Goal: Task Accomplishment & Management: Manage account settings

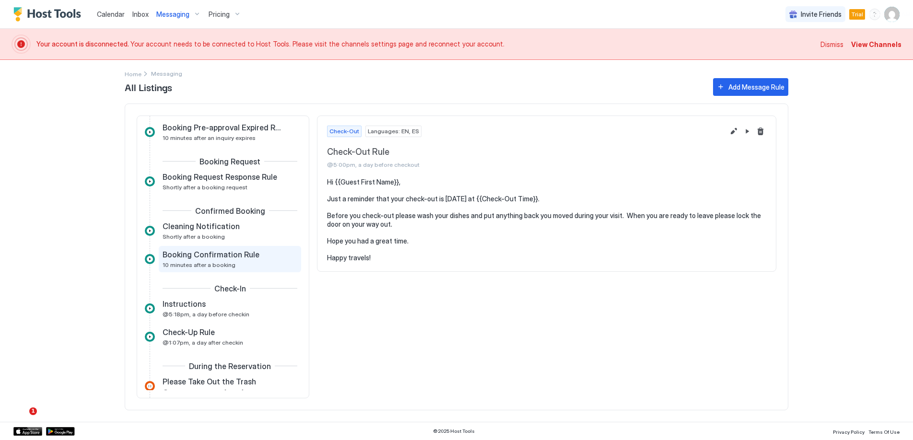
scroll to position [77, 0]
click at [218, 259] on span "10 minutes after a booking" at bounding box center [199, 262] width 73 height 7
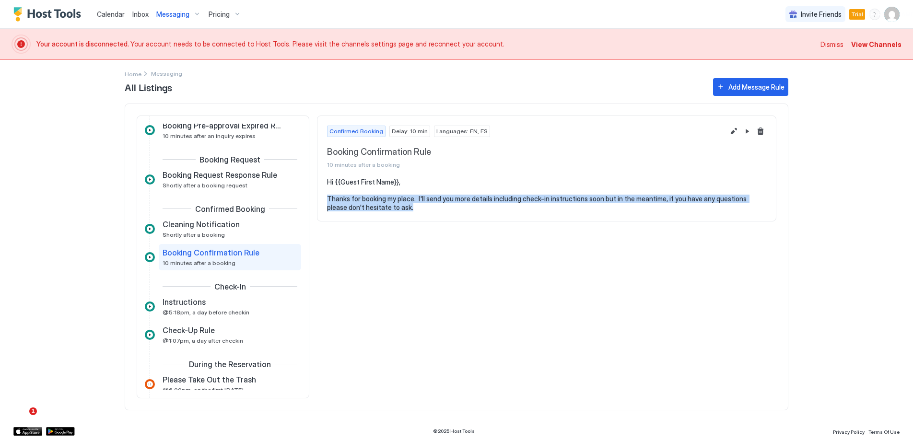
drag, startPoint x: 427, startPoint y: 209, endPoint x: 324, endPoint y: 196, distance: 104.4
click at [324, 196] on section "Hi {{Guest First Name}}, Thanks for booking my place. I'll send you more detail…" at bounding box center [546, 199] width 458 height 43
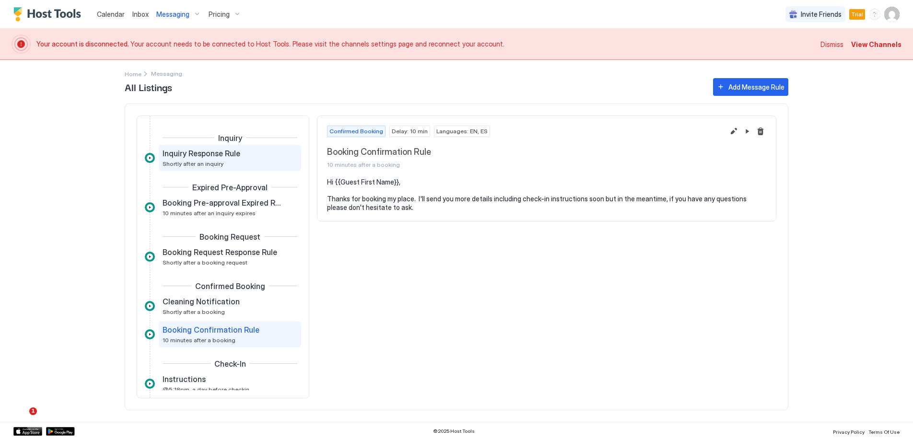
click at [246, 164] on div "Inquiry Response Rule Shortly after an inquiry" at bounding box center [223, 158] width 121 height 19
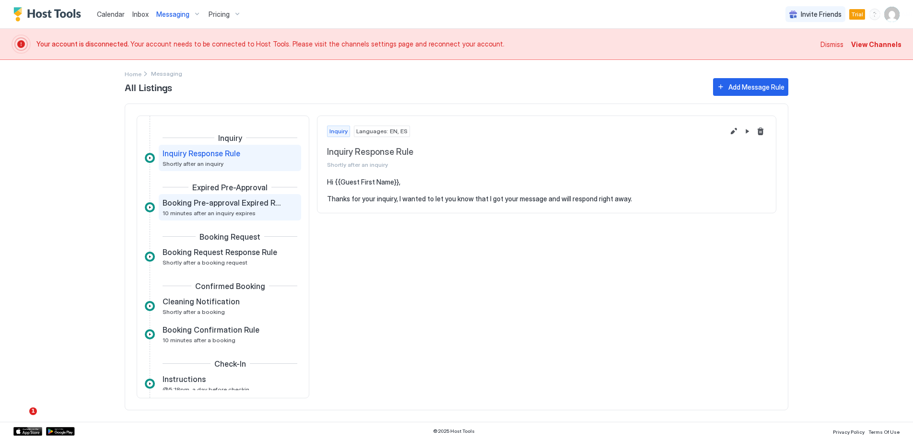
click at [254, 202] on span "Booking Pre-approval Expired Rule" at bounding box center [222, 203] width 119 height 10
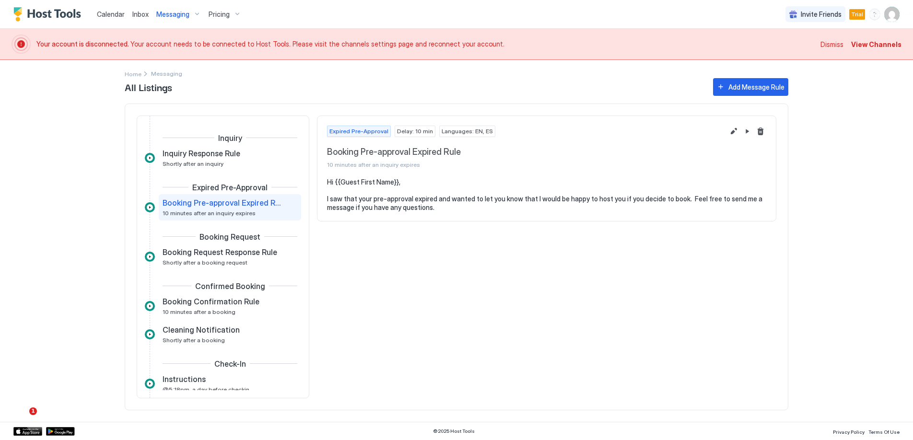
click at [877, 45] on span "View Channels" at bounding box center [876, 44] width 50 height 10
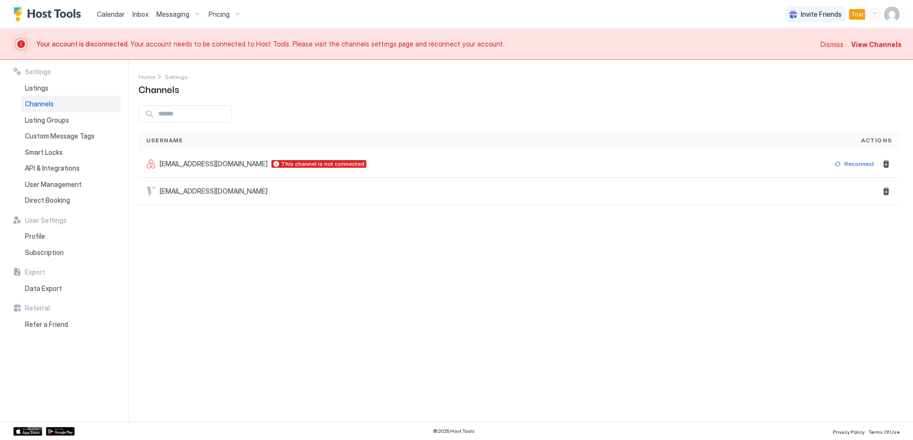
click at [871, 43] on span "View Channels" at bounding box center [876, 44] width 50 height 10
click at [866, 166] on div "Reconnect" at bounding box center [859, 164] width 30 height 9
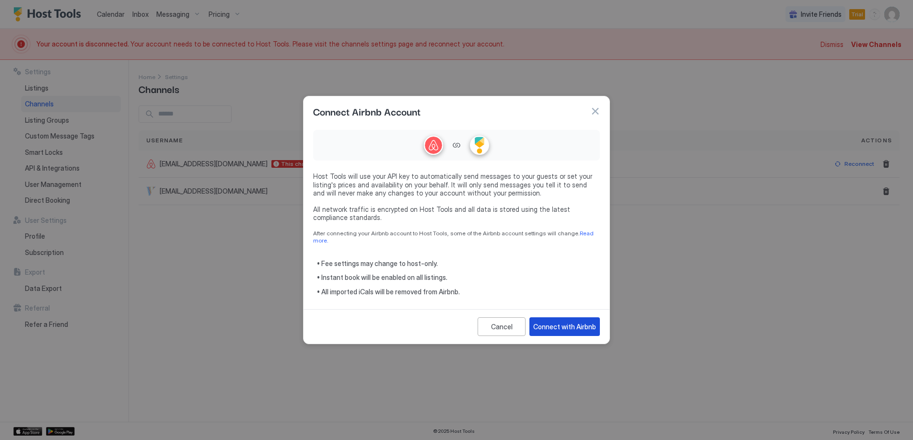
click at [580, 322] on div "Connect with Airbnb" at bounding box center [564, 327] width 63 height 10
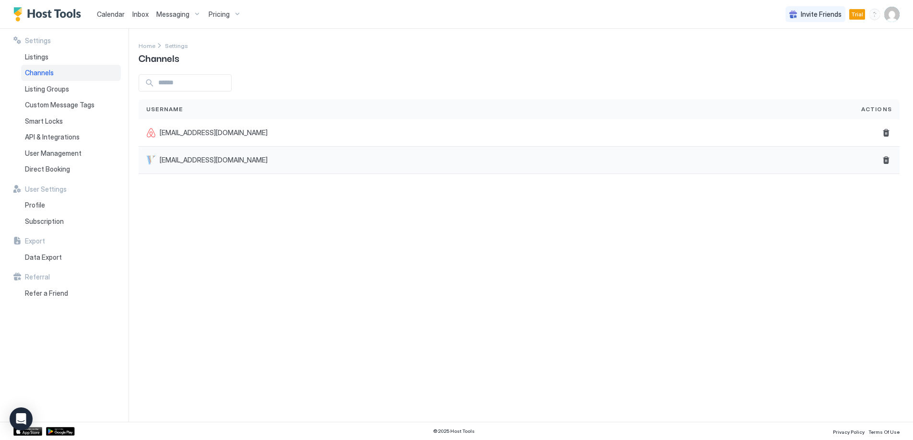
click at [819, 158] on div "[EMAIL_ADDRESS][DOMAIN_NAME]" at bounding box center [495, 160] width 699 height 10
click at [189, 156] on span "[EMAIL_ADDRESS][DOMAIN_NAME]" at bounding box center [214, 160] width 108 height 9
click at [43, 54] on span "Listings" at bounding box center [36, 57] width 23 height 9
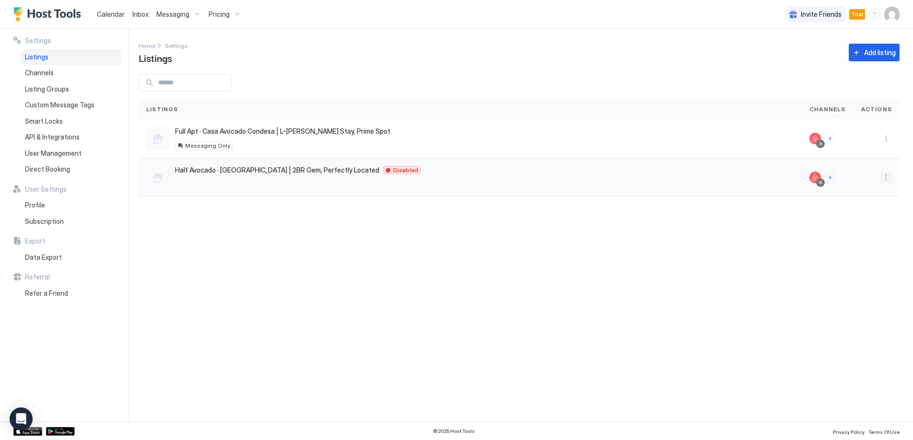
click at [886, 175] on button "More options" at bounding box center [886, 178] width 12 height 12
click at [862, 271] on div "Delete" at bounding box center [861, 267] width 66 height 15
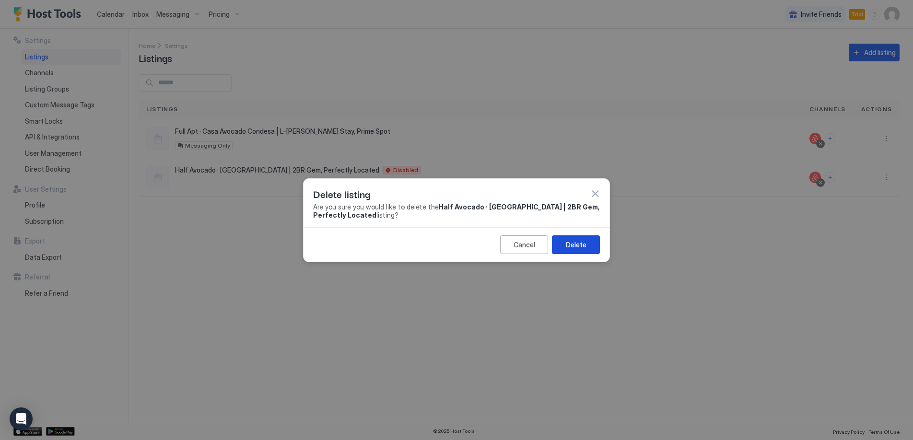
click at [572, 246] on div "Delete" at bounding box center [576, 245] width 21 height 10
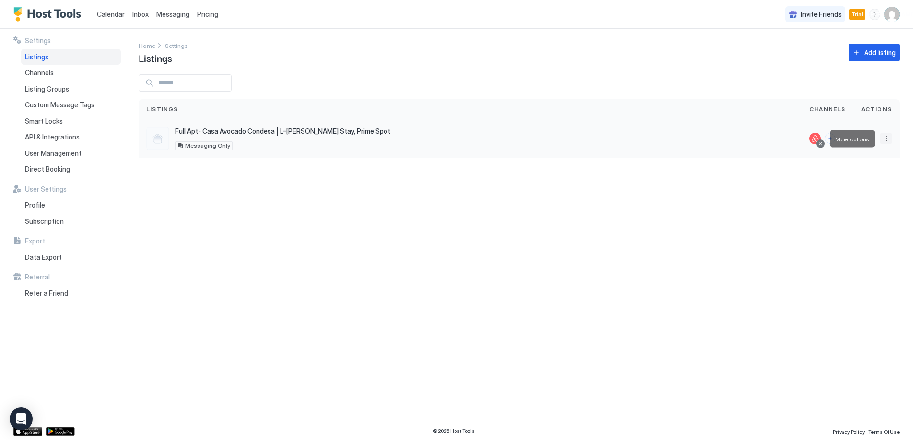
click at [885, 139] on button "More options" at bounding box center [886, 139] width 12 height 12
click at [413, 320] on div at bounding box center [456, 220] width 913 height 440
click at [175, 16] on span "Messaging" at bounding box center [172, 14] width 33 height 8
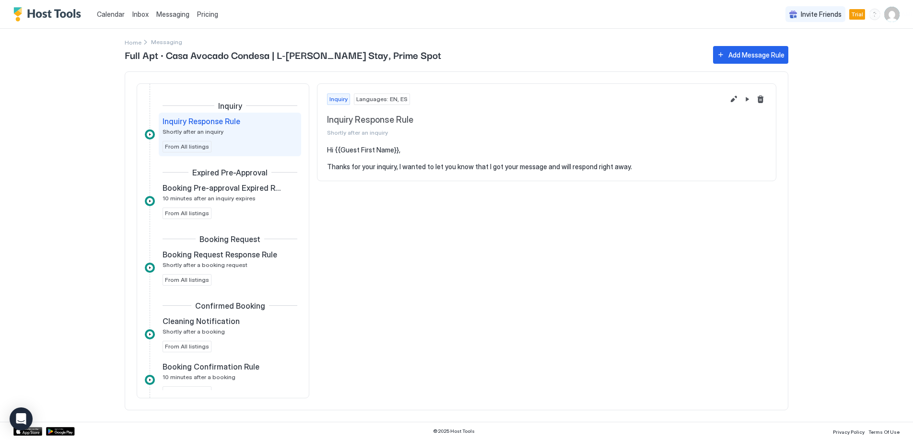
click at [114, 10] on span "Calendar" at bounding box center [111, 14] width 28 height 8
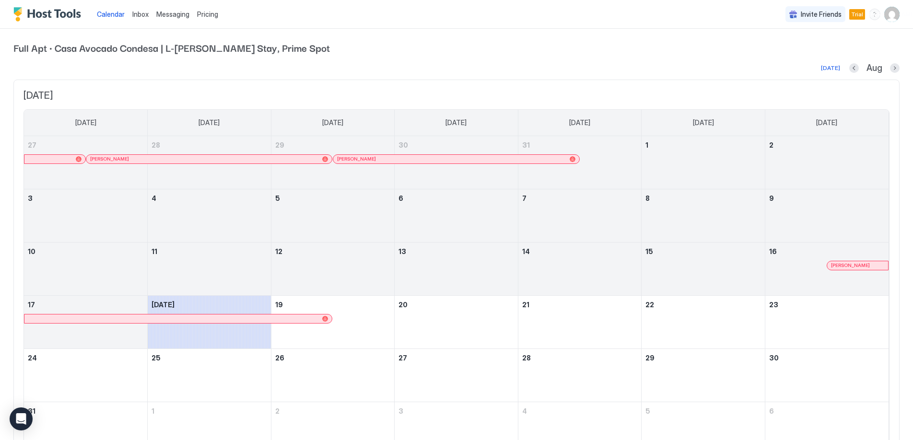
click at [53, 17] on img "Host Tools Logo" at bounding box center [49, 14] width 72 height 14
click at [50, 16] on img "Host Tools Logo" at bounding box center [49, 14] width 72 height 14
click at [898, 12] on img "User profile" at bounding box center [891, 14] width 15 height 15
click at [815, 35] on span "Trialing" at bounding box center [828, 38] width 52 height 7
click at [808, 59] on div "Settings" at bounding box center [838, 54] width 122 height 17
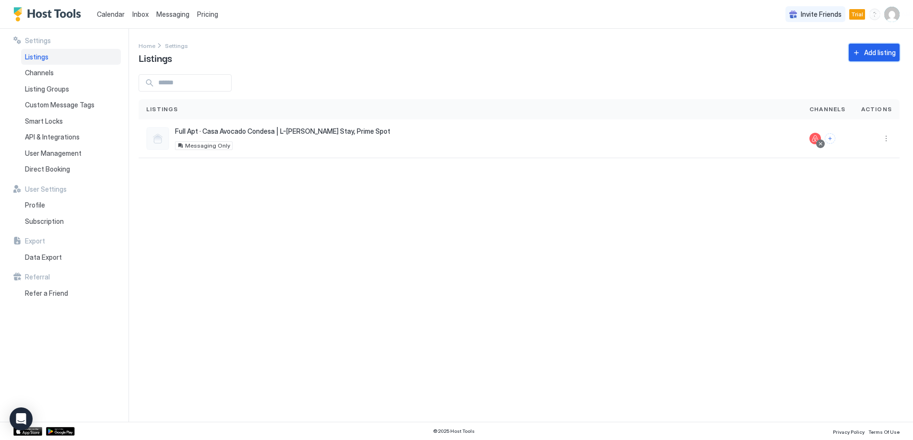
click at [876, 52] on div "Add listing" at bounding box center [880, 52] width 32 height 10
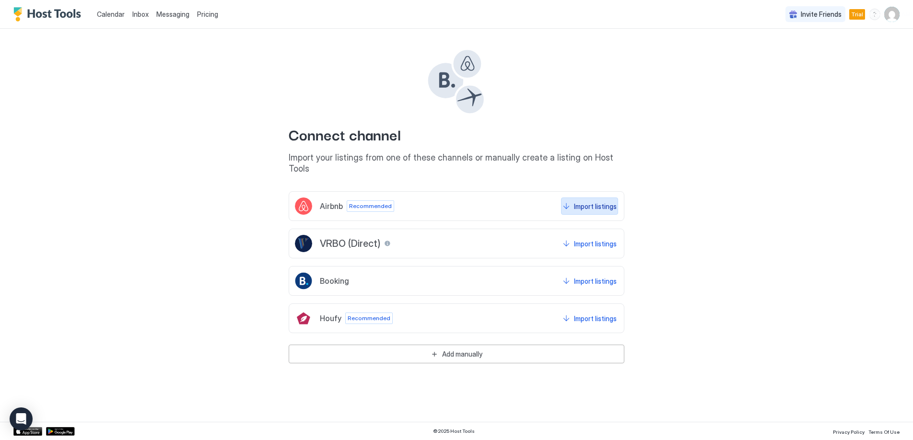
click at [598, 201] on div "Import listings" at bounding box center [595, 206] width 43 height 10
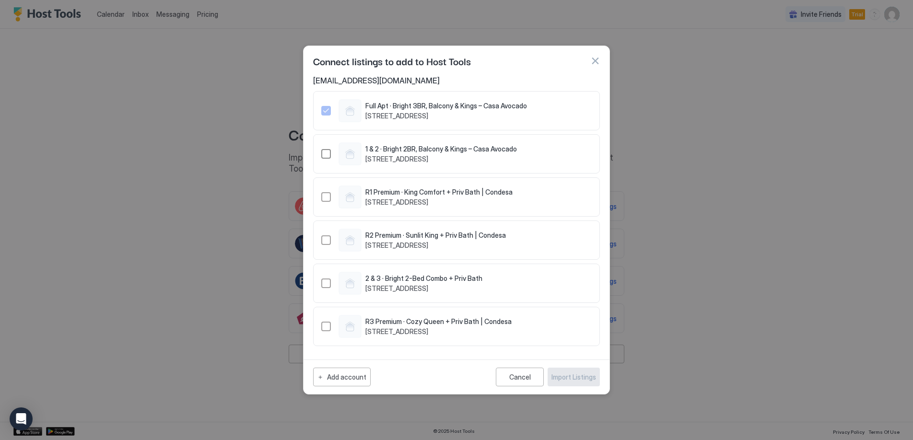
click at [327, 151] on div "1474790367318773319" at bounding box center [326, 154] width 10 height 10
click at [329, 285] on div "1488645593877113911" at bounding box center [326, 284] width 10 height 10
click at [326, 196] on div "1474812000134113964" at bounding box center [326, 197] width 10 height 10
click at [330, 237] on div "R2 Premium · Sunlit King + Priv Bath | [STREET_ADDRESS]" at bounding box center [413, 240] width 185 height 23
click at [331, 330] on div "R3 Premium · Cozy Queen + Priv Bath | [STREET_ADDRESS]" at bounding box center [416, 326] width 190 height 23
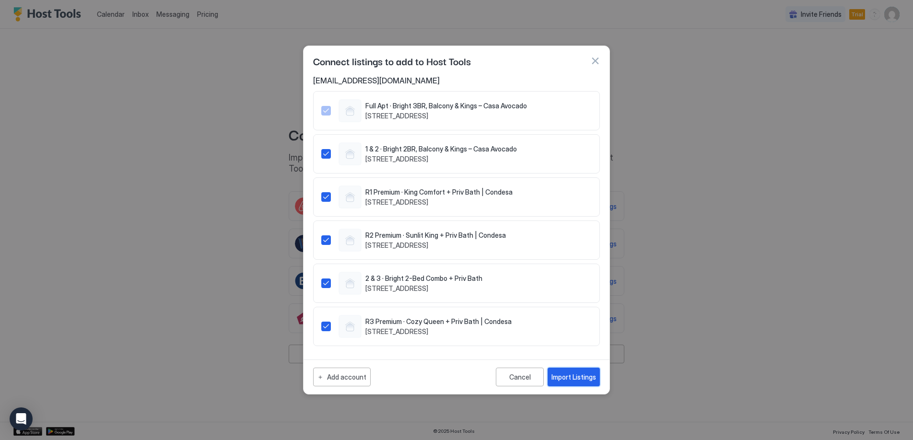
click at [580, 372] on div "Import Listings" at bounding box center [573, 377] width 45 height 10
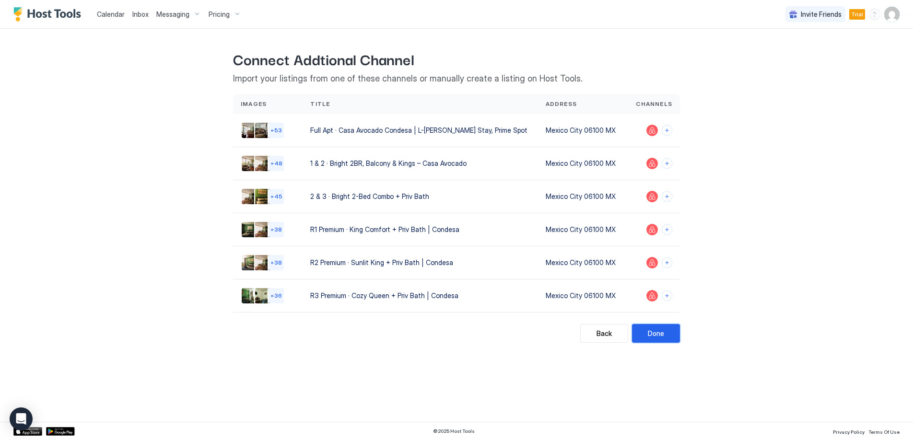
click at [662, 331] on div "Done" at bounding box center [656, 333] width 16 height 10
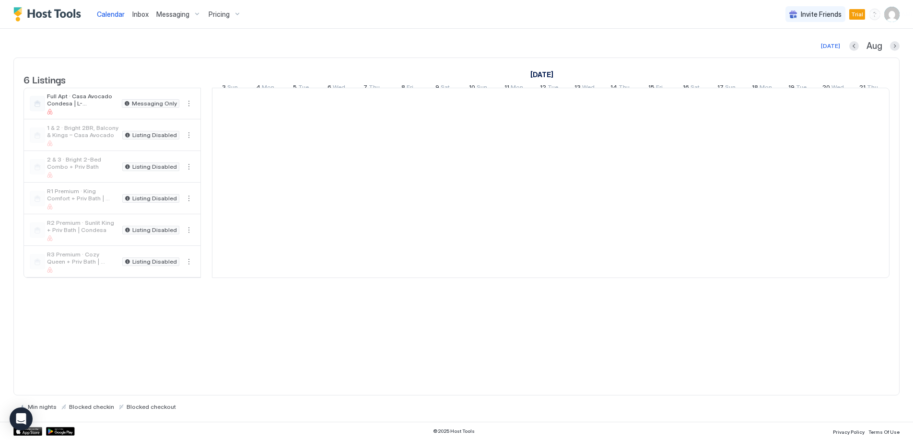
scroll to position [0, 533]
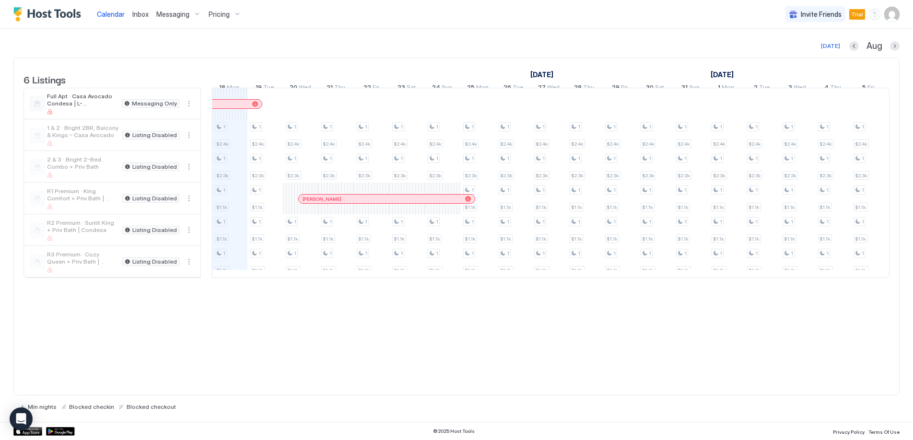
click at [176, 15] on span "Messaging" at bounding box center [172, 14] width 33 height 9
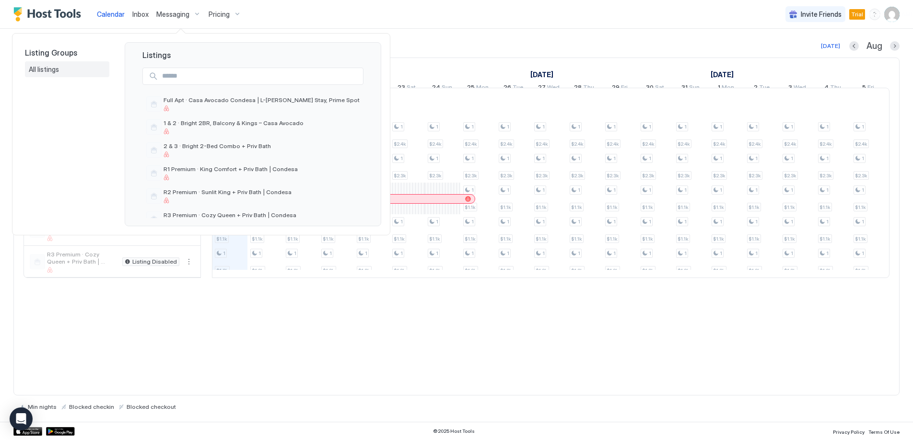
click at [51, 68] on span "All listings" at bounding box center [45, 69] width 32 height 9
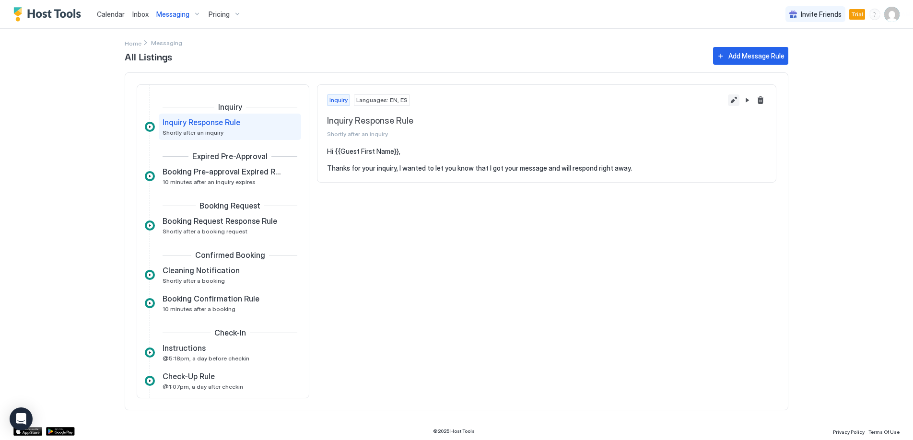
click at [737, 96] on button "Edit message rule" at bounding box center [734, 100] width 12 height 12
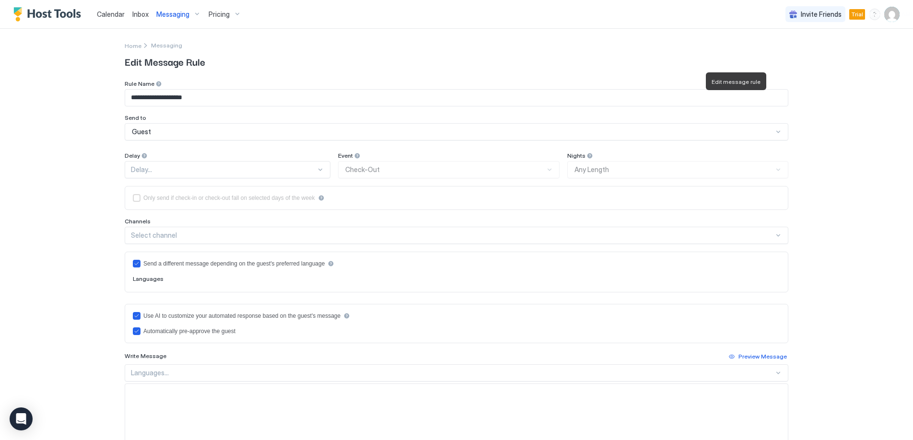
type textarea "**********"
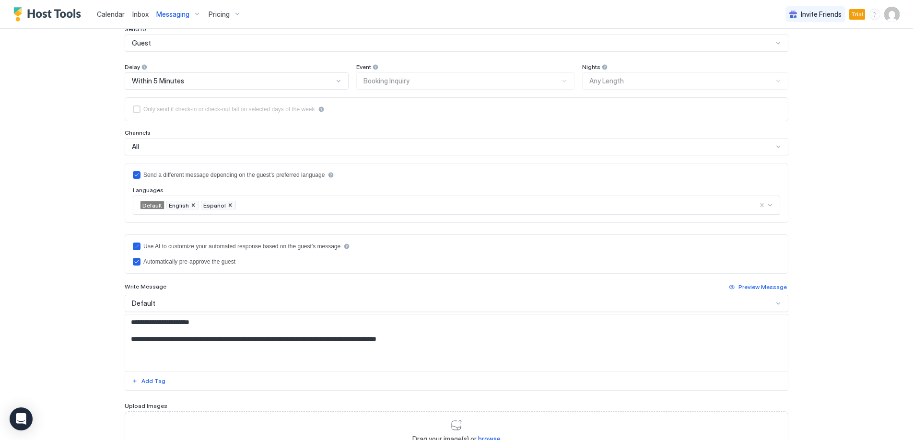
scroll to position [93, 0]
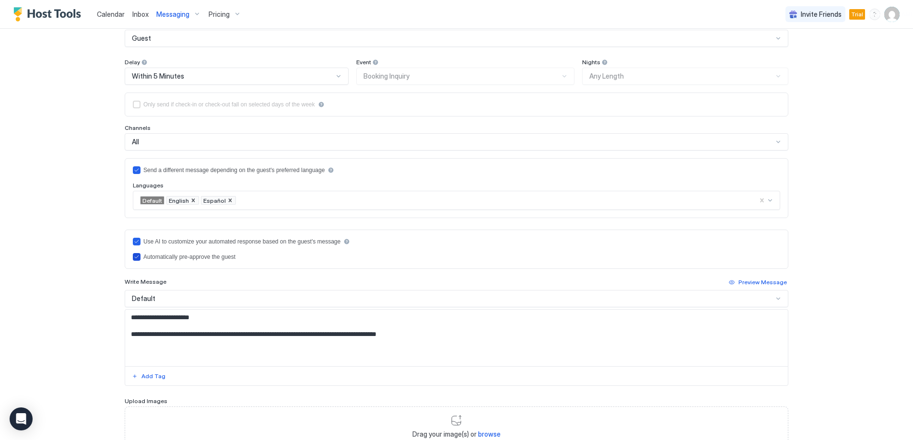
click at [137, 257] on icon "preapprove" at bounding box center [137, 257] width 4 height 3
click at [98, 270] on div "Calendar Inbox Messaging Pricing Invite Friends Trial JA Home Messaging All Lis…" at bounding box center [456, 220] width 913 height 440
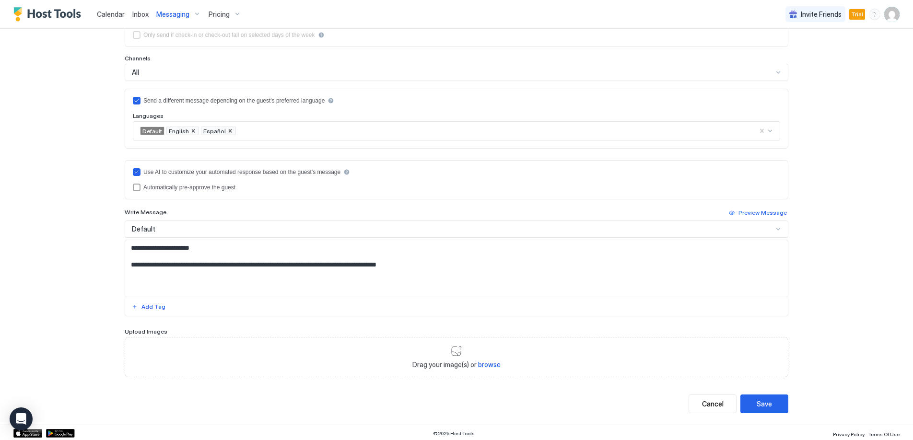
scroll to position [165, 0]
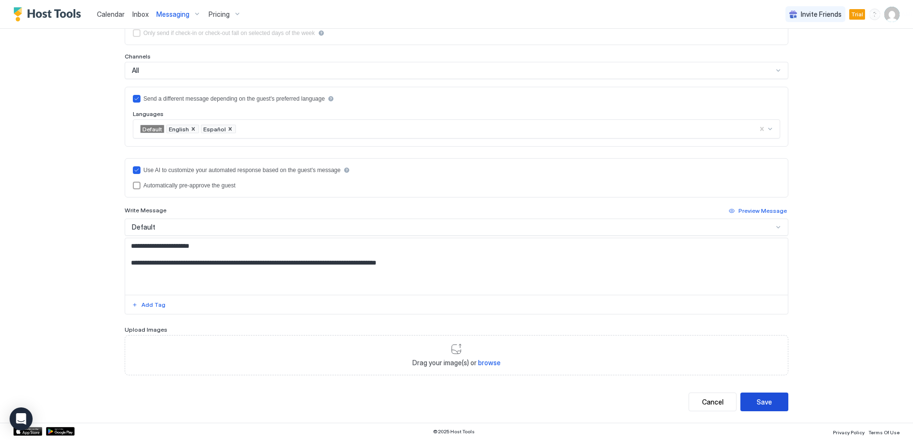
click at [761, 405] on div "Save" at bounding box center [764, 402] width 15 height 10
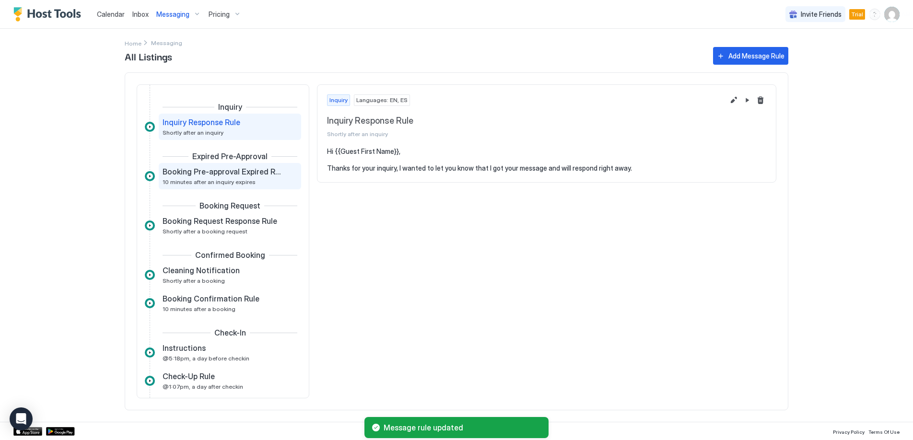
click at [230, 181] on span "10 minutes after an inquiry expires" at bounding box center [209, 181] width 93 height 7
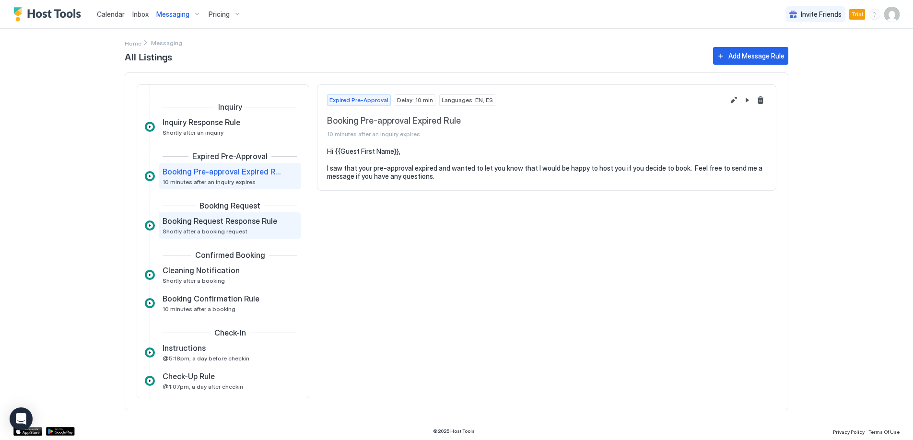
click at [260, 229] on div "Booking Request Response Rule Shortly after a booking request" at bounding box center [223, 225] width 121 height 19
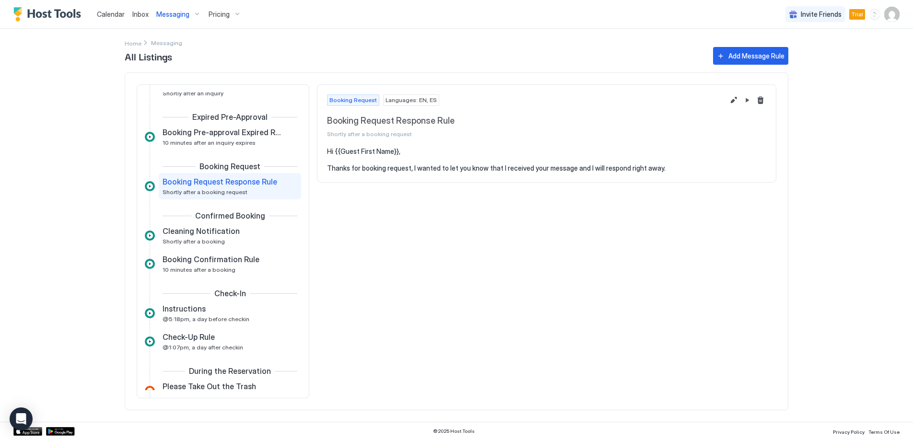
scroll to position [47, 0]
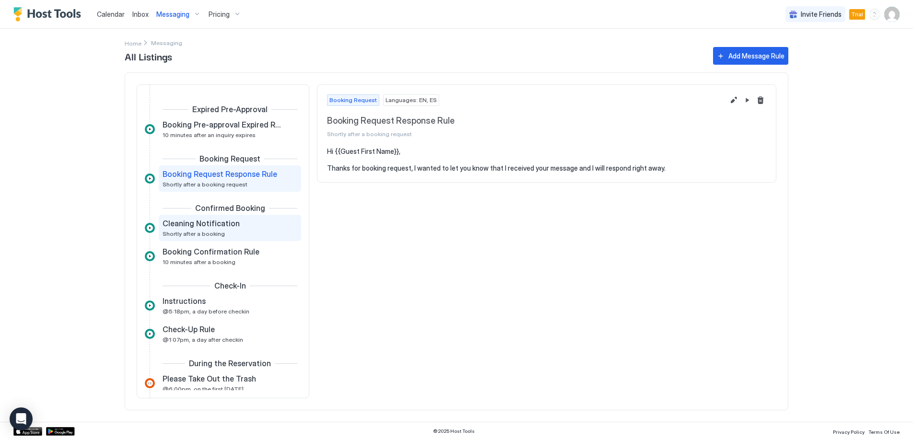
click at [240, 234] on div "Cleaning Notification Shortly after a booking" at bounding box center [223, 228] width 121 height 19
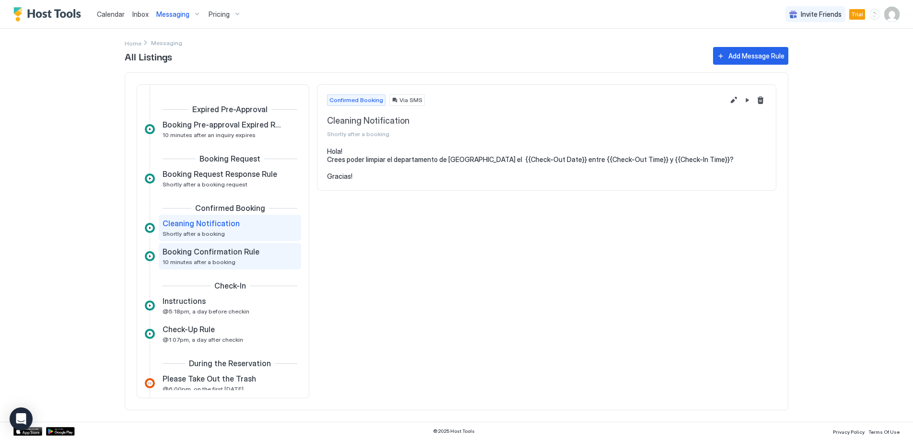
click at [255, 258] on div "Booking Confirmation Rule 10 minutes after a booking" at bounding box center [223, 256] width 121 height 19
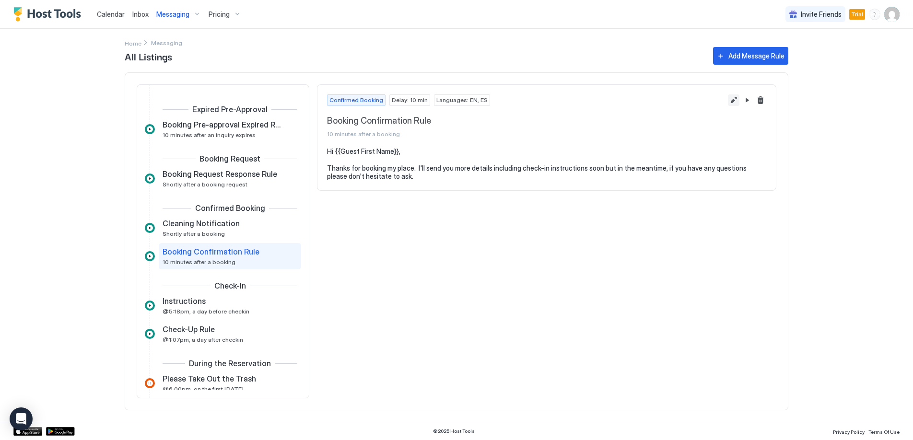
click at [736, 99] on button "Edit message rule" at bounding box center [734, 100] width 12 height 12
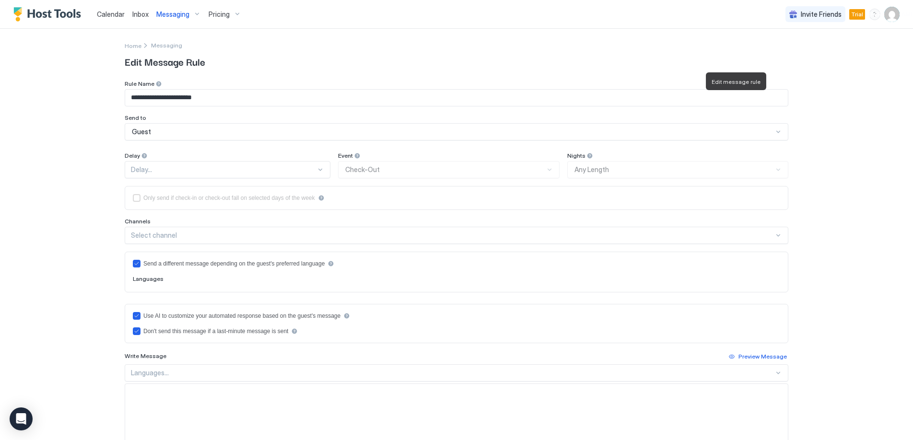
type textarea "**********"
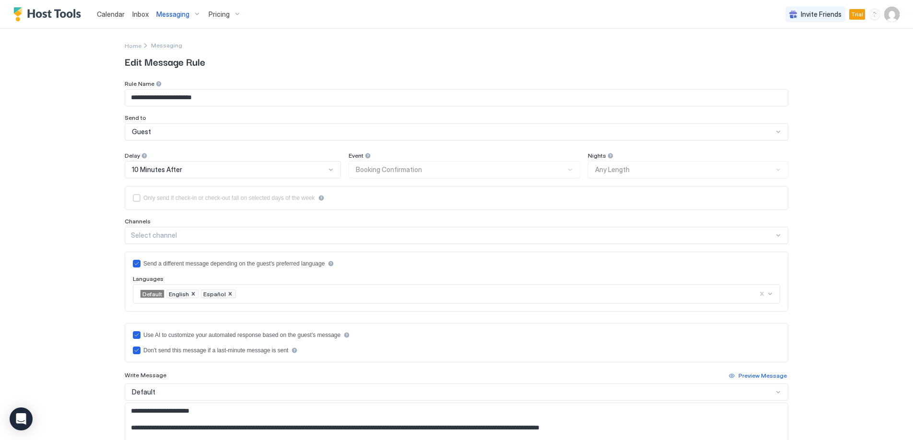
click at [206, 169] on div "10 Minutes After" at bounding box center [229, 169] width 194 height 9
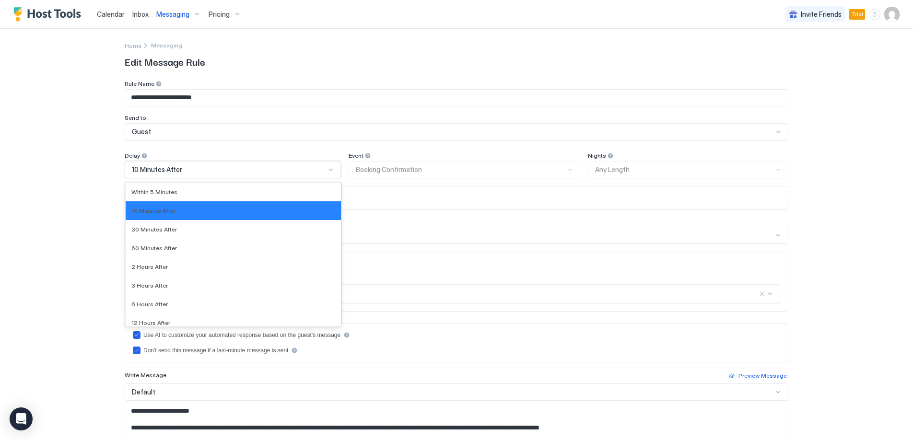
drag, startPoint x: 199, startPoint y: 192, endPoint x: 88, endPoint y: 248, distance: 124.1
click at [88, 248] on div "Calendar Inbox Messaging Pricing Invite Friends Trial JA Home Messaging All Lis…" at bounding box center [456, 220] width 913 height 440
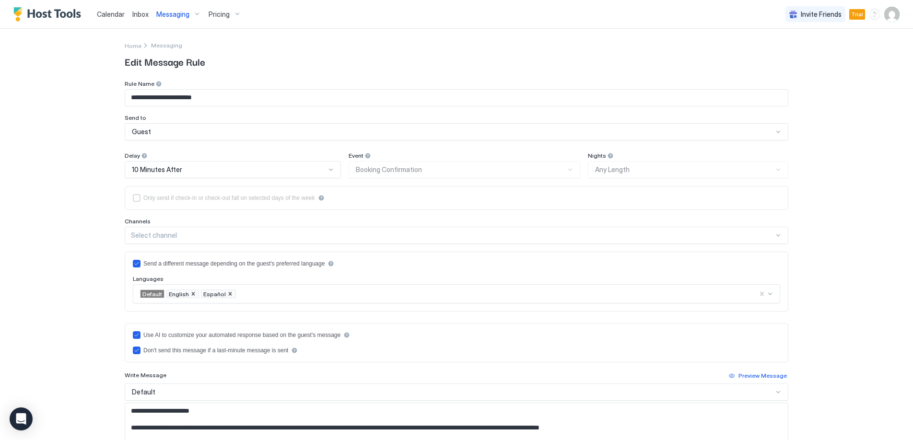
click at [81, 83] on div "Calendar Inbox Messaging Pricing Invite Friends Trial JA Home Messaging All Lis…" at bounding box center [456, 220] width 913 height 440
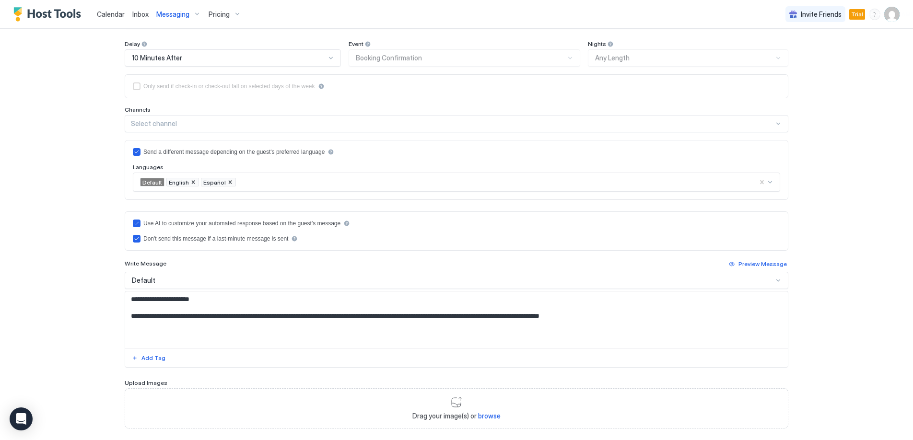
scroll to position [165, 0]
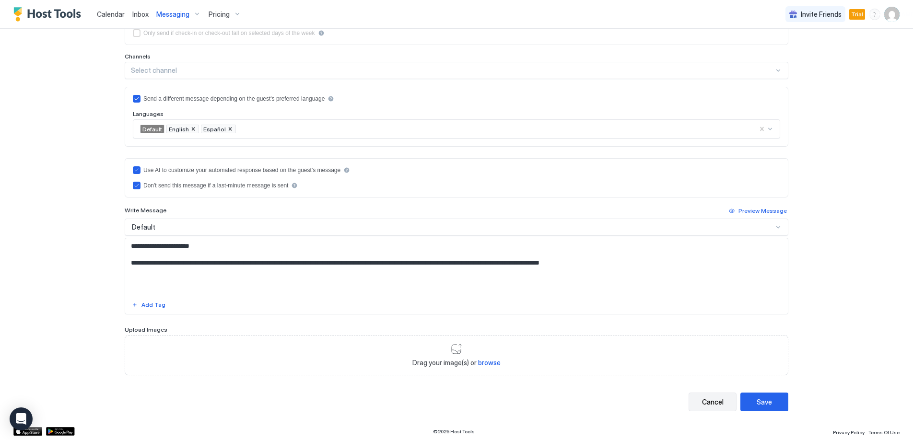
click at [724, 409] on button "Cancel" at bounding box center [712, 402] width 48 height 19
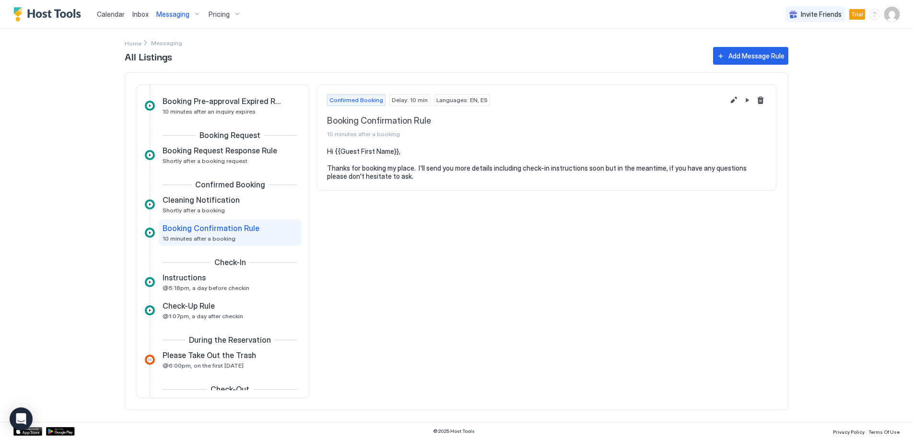
scroll to position [71, 0]
click at [235, 281] on div "Instructions" at bounding box center [223, 277] width 121 height 10
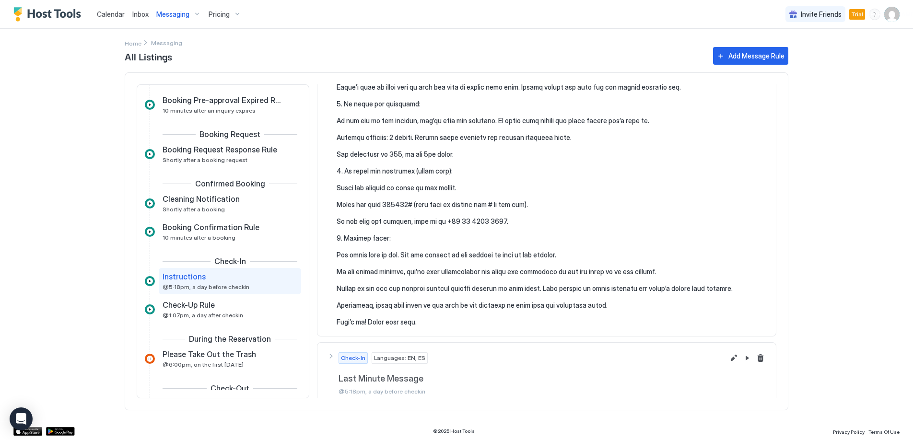
scroll to position [155, 0]
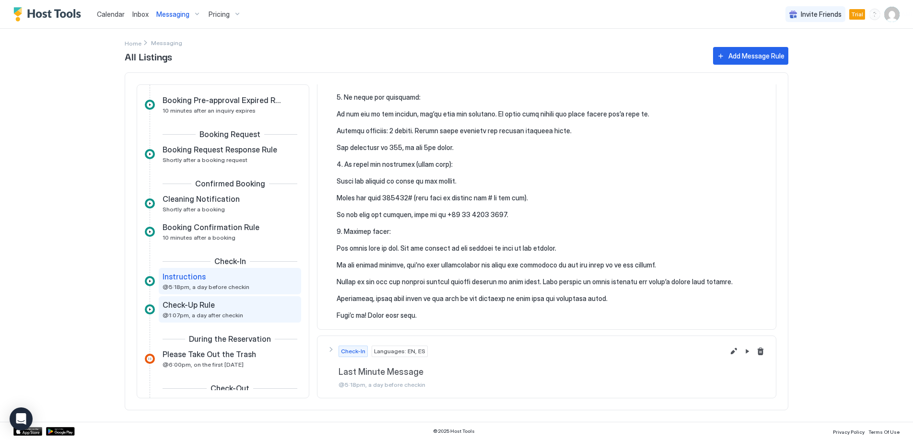
click at [257, 319] on div "Check-Up Rule @1:07pm, a day after checkin" at bounding box center [230, 309] width 142 height 26
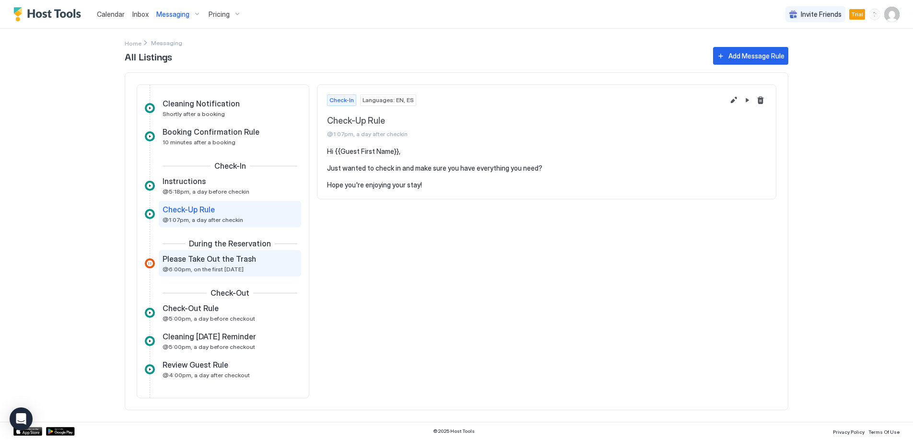
scroll to position [179, 0]
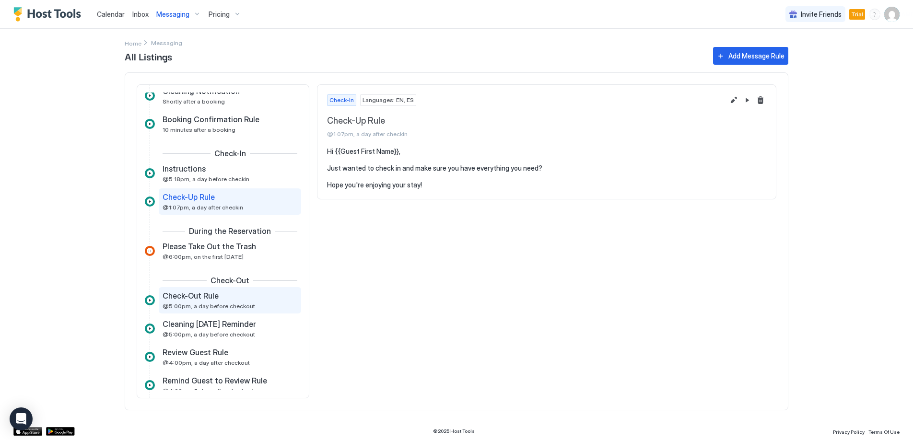
click at [238, 306] on span "@5:00pm, a day before checkout" at bounding box center [209, 306] width 93 height 7
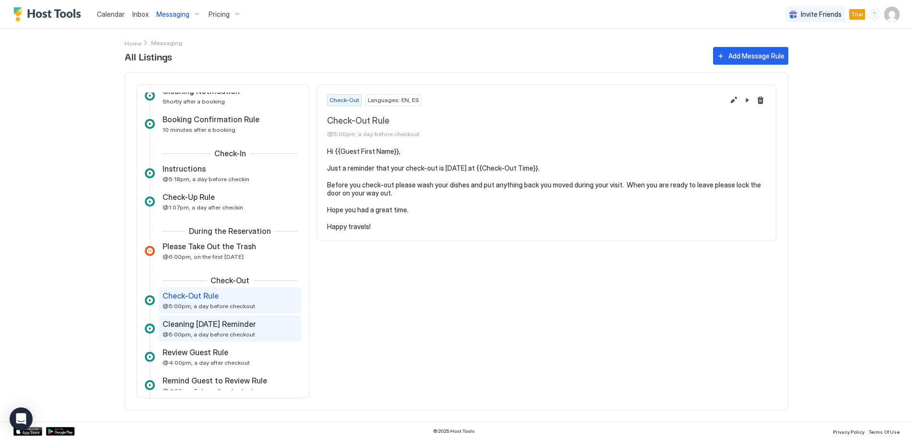
click at [250, 335] on div "Cleaning [DATE] Reminder @5:00pm, a day before checkout" at bounding box center [223, 328] width 121 height 19
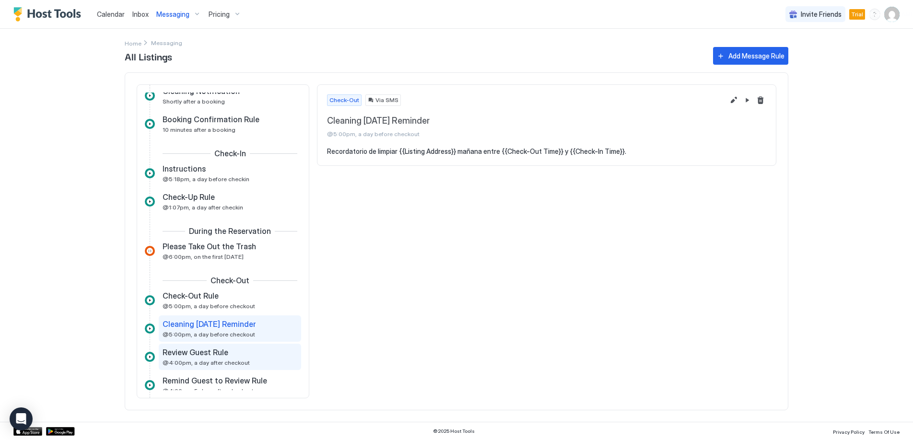
click at [236, 359] on span "@4:00pm, a day after checkout" at bounding box center [206, 362] width 87 height 7
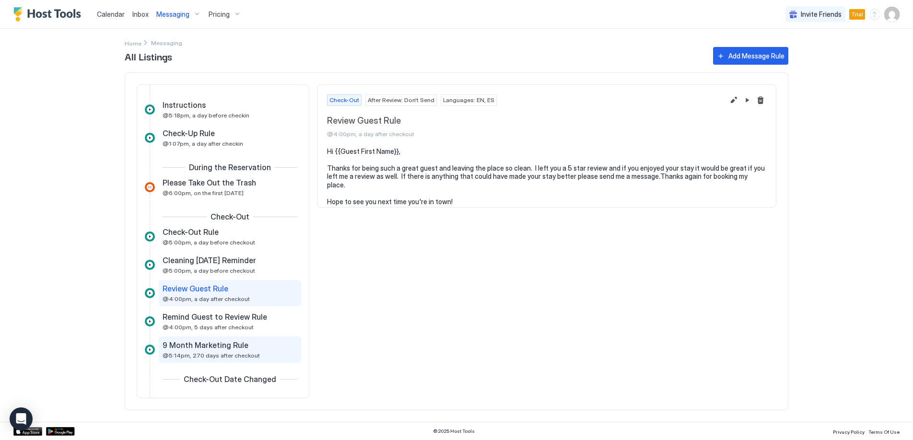
scroll to position [248, 0]
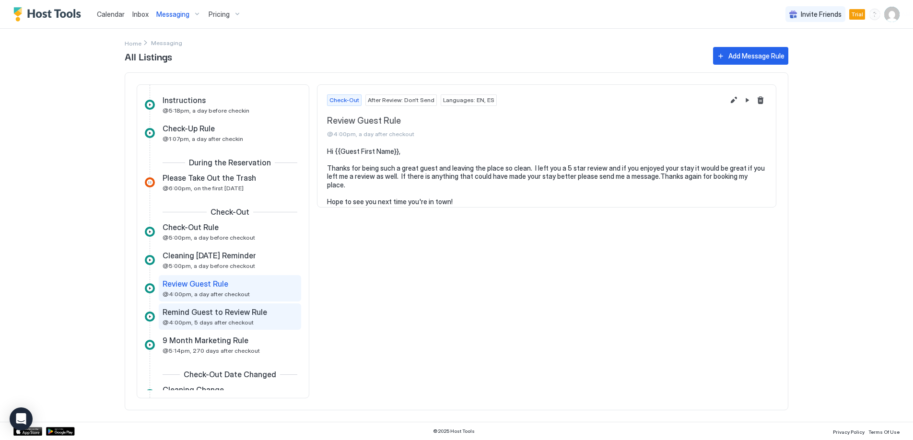
click at [250, 314] on span "Remind Guest to Review Rule" at bounding box center [215, 312] width 105 height 10
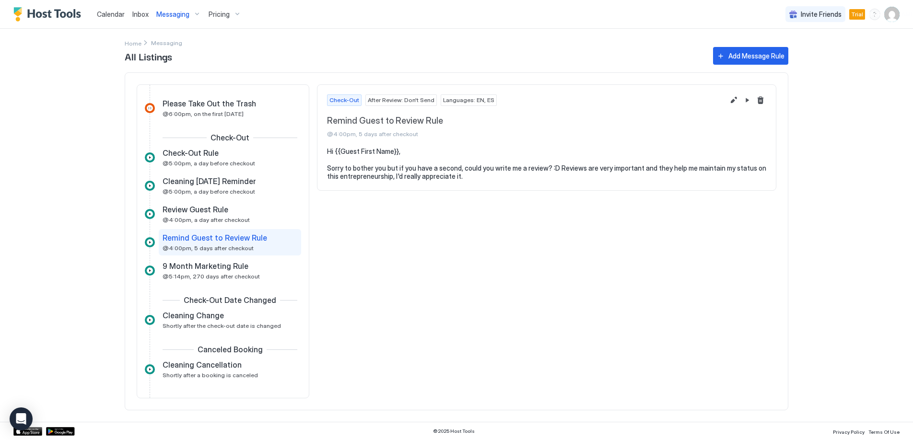
scroll to position [349, 0]
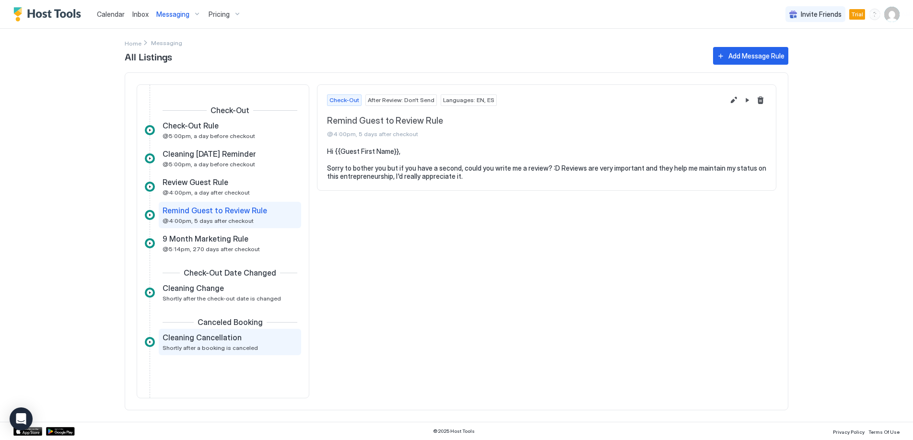
click at [219, 345] on span "Shortly after a booking is canceled" at bounding box center [210, 347] width 95 height 7
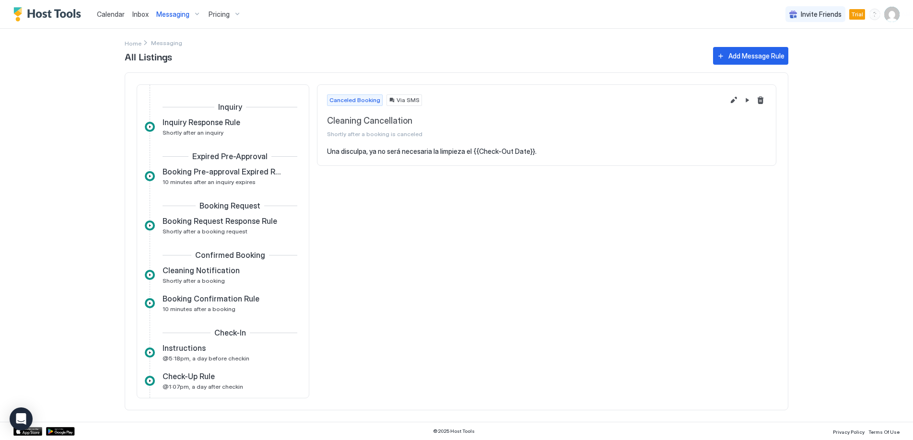
click at [838, 110] on div "Calendar Inbox Messaging Pricing Invite Friends Trial JA Home Messaging All Lis…" at bounding box center [456, 220] width 913 height 440
click at [135, 44] on div "Home Messaging All Listings Add Message Rule Inquiry Inquiry Response Rule Shor…" at bounding box center [456, 225] width 690 height 393
click at [135, 44] on span "Home" at bounding box center [133, 43] width 17 height 7
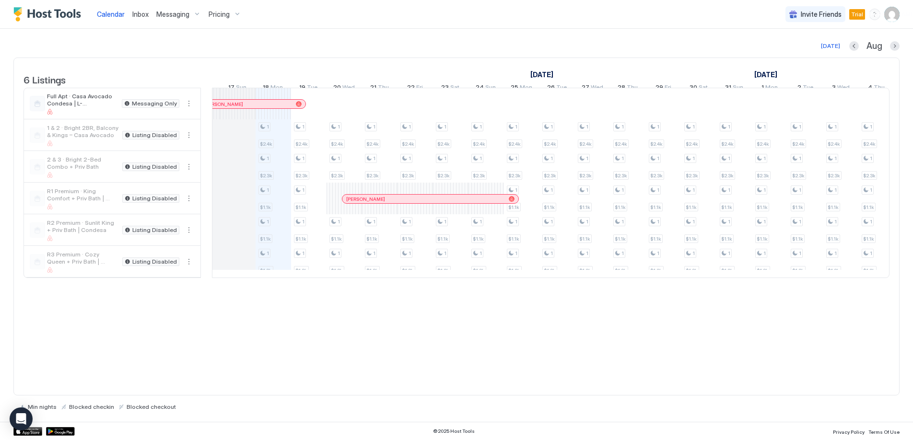
scroll to position [0, 482]
click at [39, 143] on div at bounding box center [37, 135] width 15 height 15
click at [187, 106] on button "More options" at bounding box center [189, 104] width 12 height 12
click at [184, 158] on span "Listing Settings" at bounding box center [172, 155] width 43 height 7
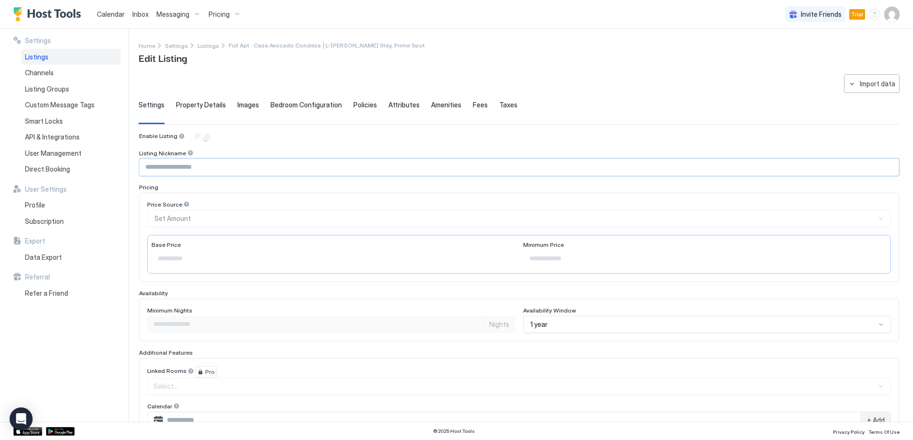
click at [253, 166] on input "Input Field" at bounding box center [519, 167] width 759 height 16
type input "********"
click at [315, 120] on div "Bedroom Configuration" at bounding box center [305, 112] width 71 height 23
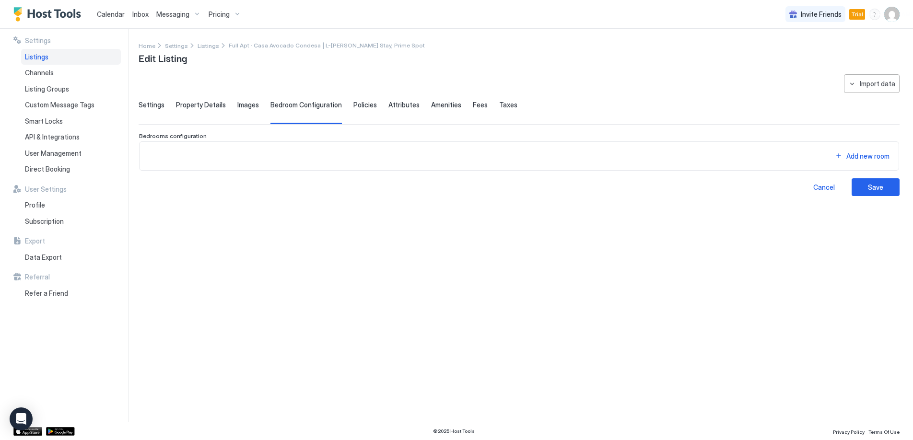
click at [197, 110] on div "Property Details" at bounding box center [201, 112] width 50 height 23
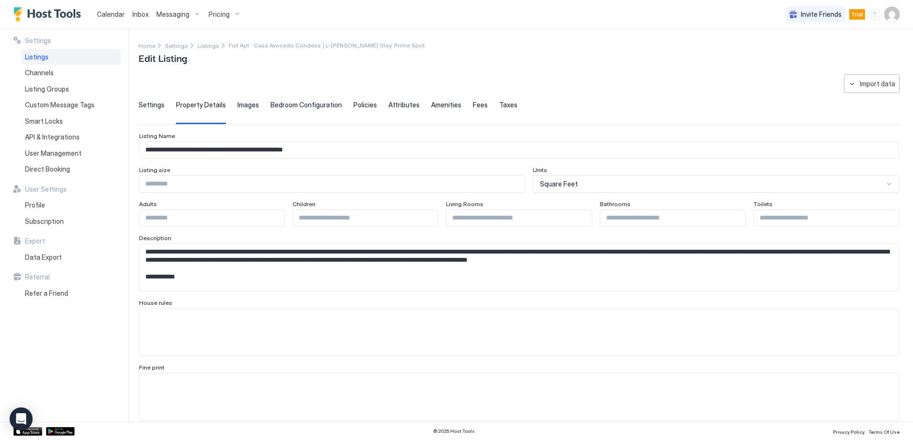
click at [149, 119] on div "Settings" at bounding box center [152, 112] width 26 height 23
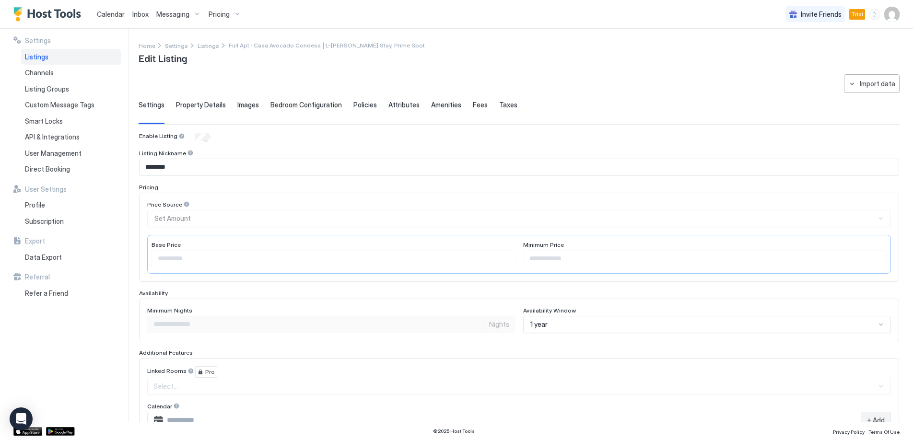
scroll to position [22, 0]
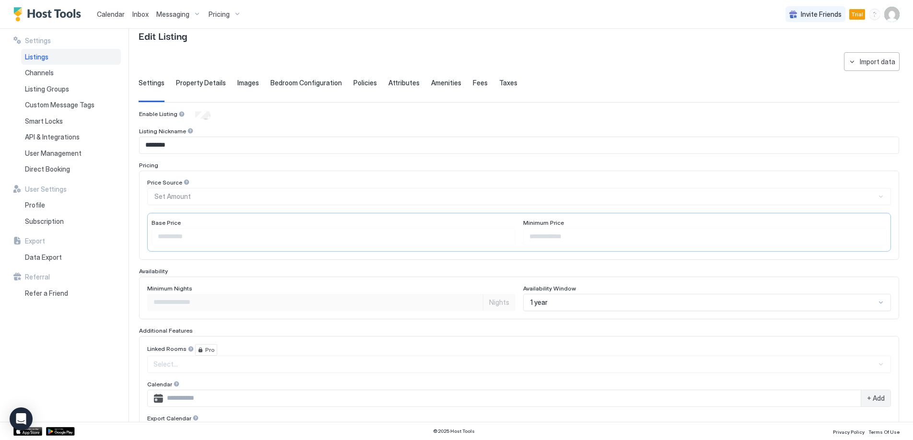
click at [215, 194] on div "Price Source Set Amount" at bounding box center [519, 192] width 744 height 26
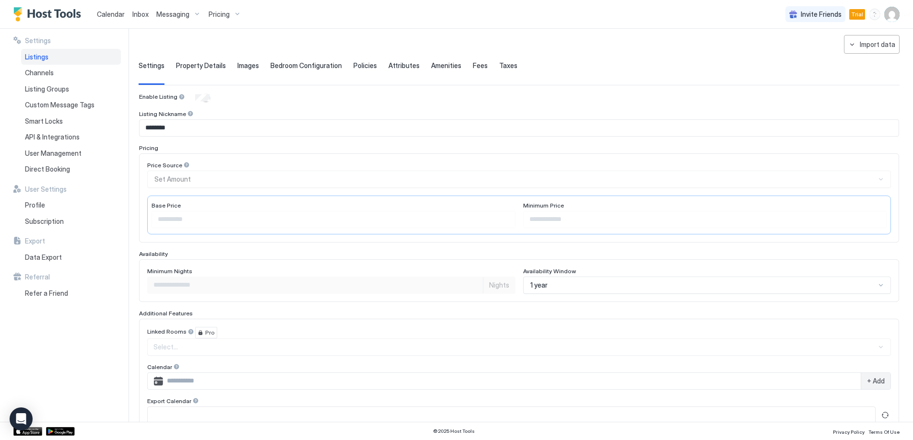
scroll to position [61, 0]
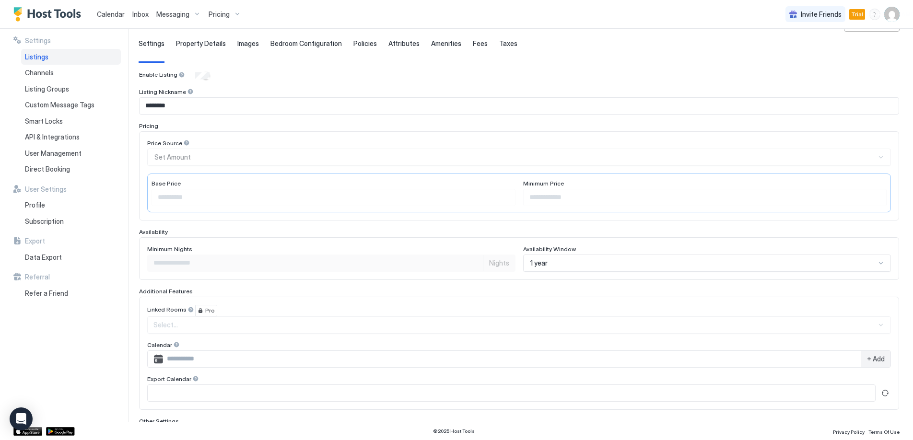
click at [399, 246] on div "Minimum Nights" at bounding box center [331, 249] width 368 height 9
click at [303, 307] on div "Linked Rooms Pro" at bounding box center [519, 311] width 744 height 12
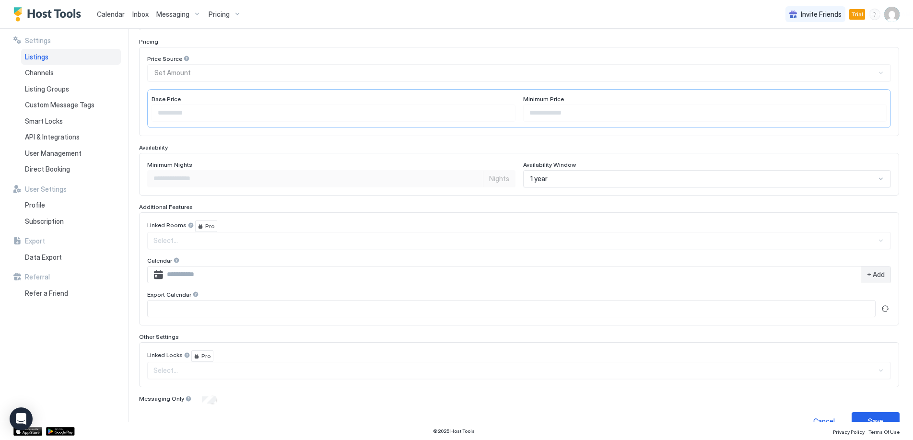
scroll to position [165, 0]
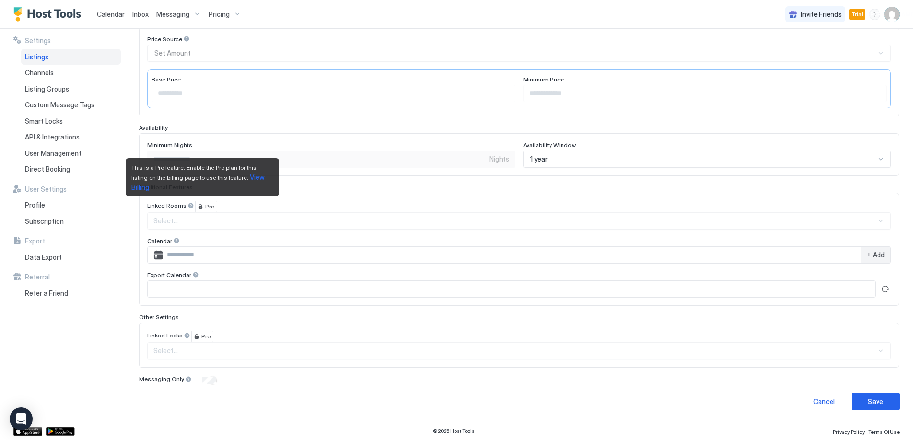
click at [199, 205] on div "Pro" at bounding box center [206, 207] width 22 height 12
click at [243, 192] on div "This is a Pro feature. Enable the Pro plan for this listing on the billing page…" at bounding box center [202, 177] width 153 height 38
click at [248, 186] on span "View Billing" at bounding box center [198, 182] width 135 height 18
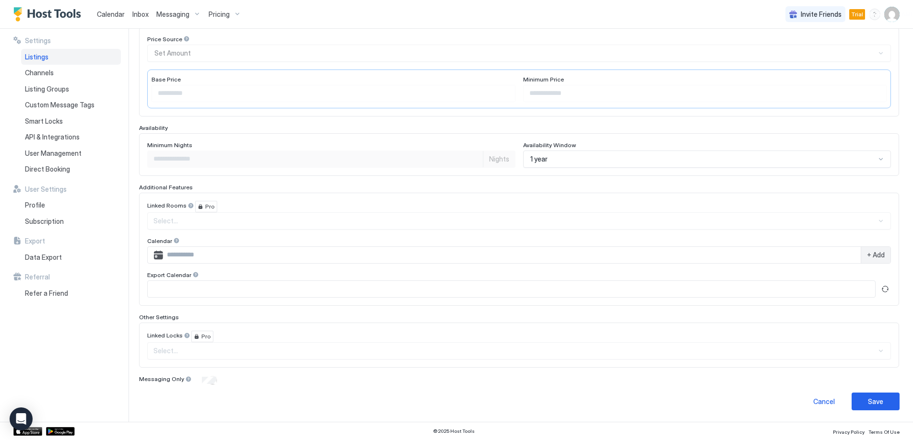
scroll to position [0, 0]
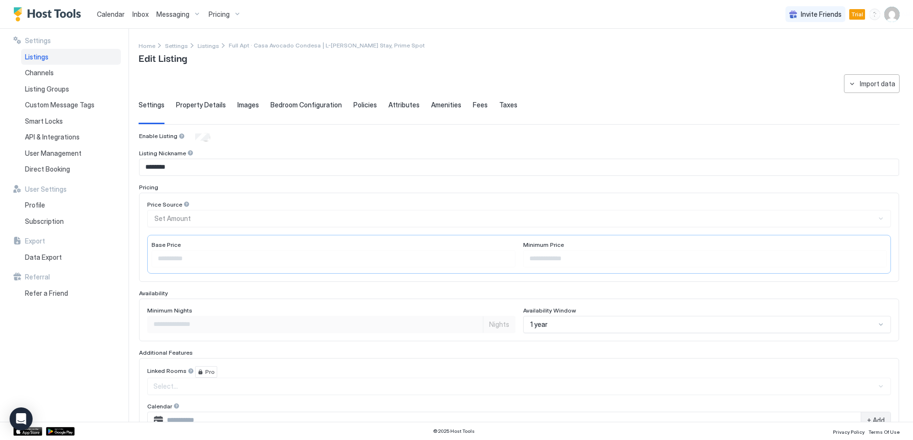
click at [182, 216] on div "Price Source Set Amount" at bounding box center [519, 214] width 744 height 26
click at [127, 343] on div "Settings Listings Channels Listing Groups Custom Message Tags Smart Locks API &…" at bounding box center [70, 225] width 115 height 393
click at [200, 104] on span "Property Details" at bounding box center [201, 105] width 50 height 9
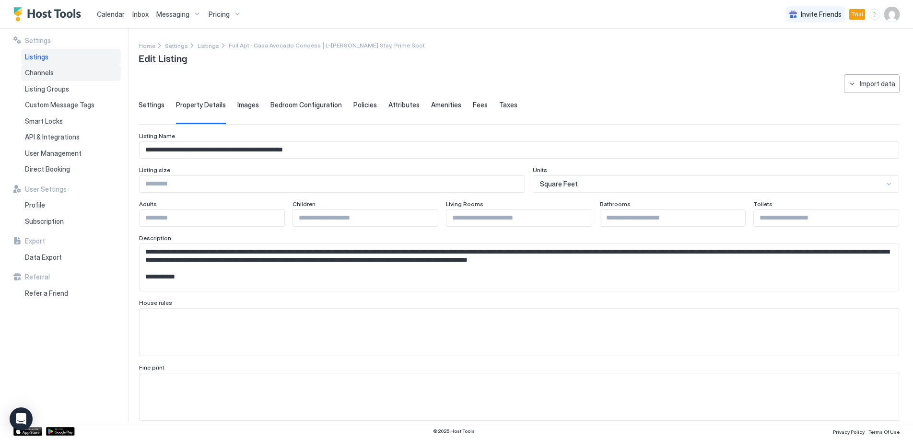
click at [50, 77] on div "Channels" at bounding box center [71, 73] width 100 height 16
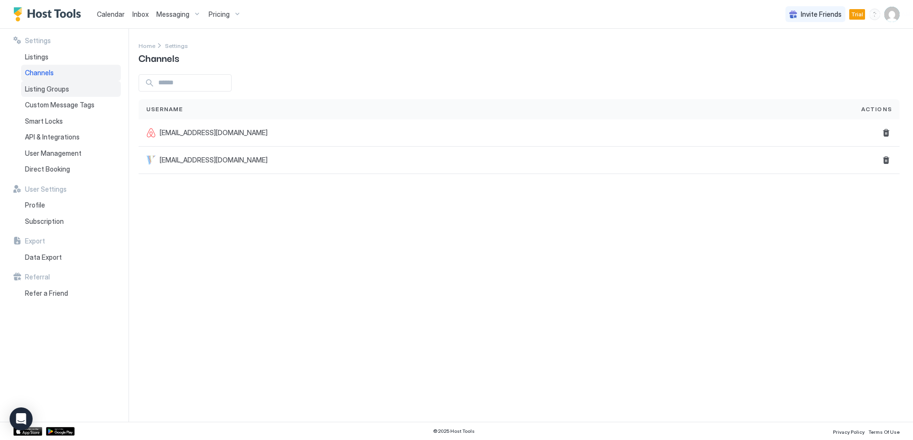
click at [57, 91] on span "Listing Groups" at bounding box center [47, 89] width 44 height 9
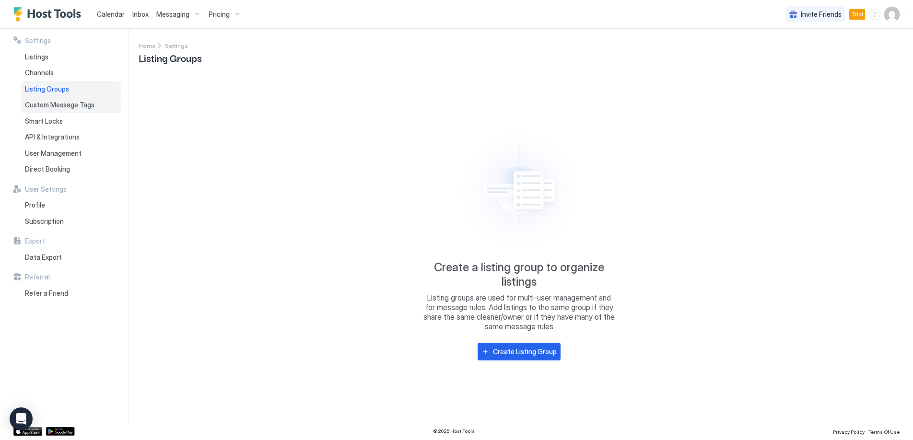
click at [66, 106] on span "Custom Message Tags" at bounding box center [60, 105] width 70 height 9
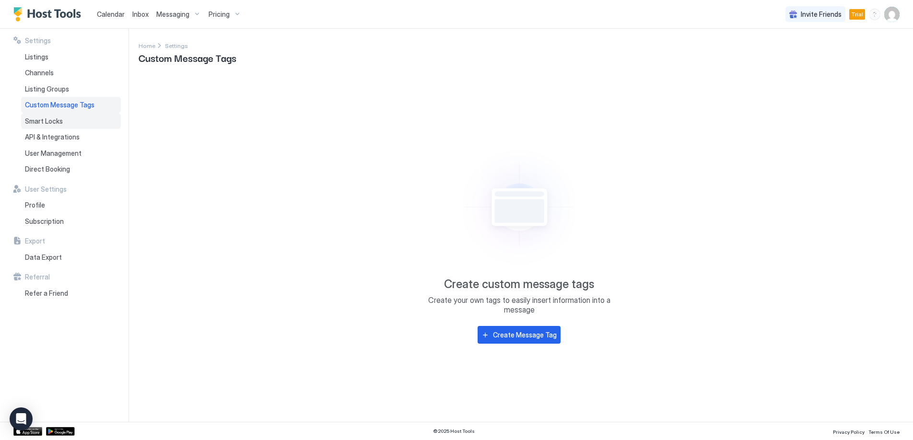
click at [55, 121] on span "Smart Locks" at bounding box center [44, 121] width 38 height 9
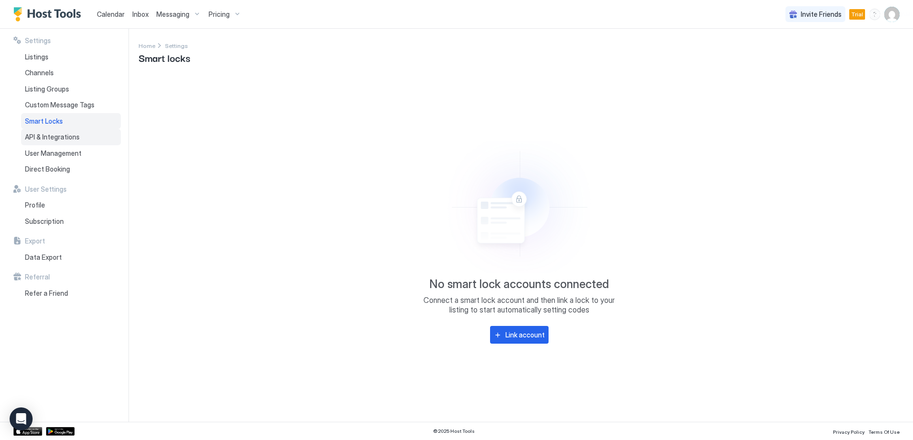
click at [56, 137] on span "API & Integrations" at bounding box center [52, 137] width 55 height 9
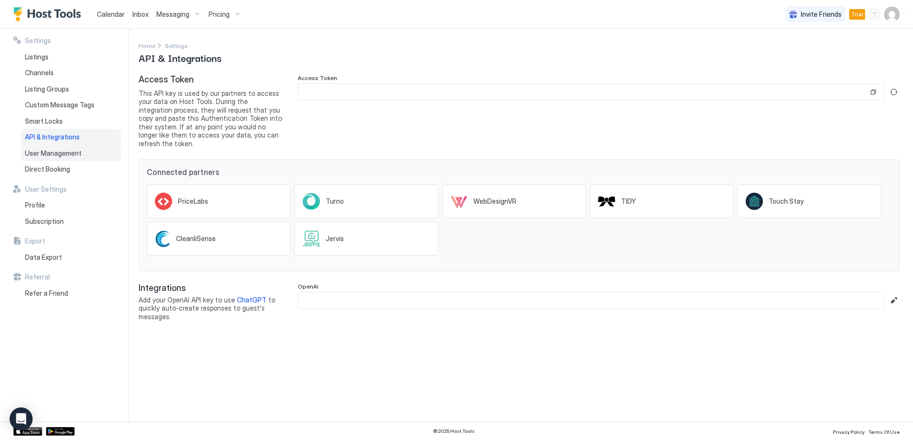
click at [71, 154] on span "User Management" at bounding box center [53, 153] width 57 height 9
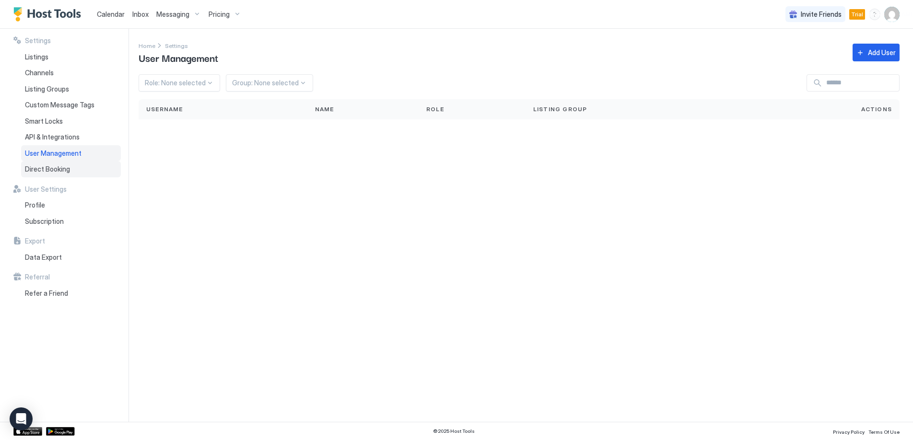
click at [65, 174] on div "Direct Booking" at bounding box center [71, 169] width 100 height 16
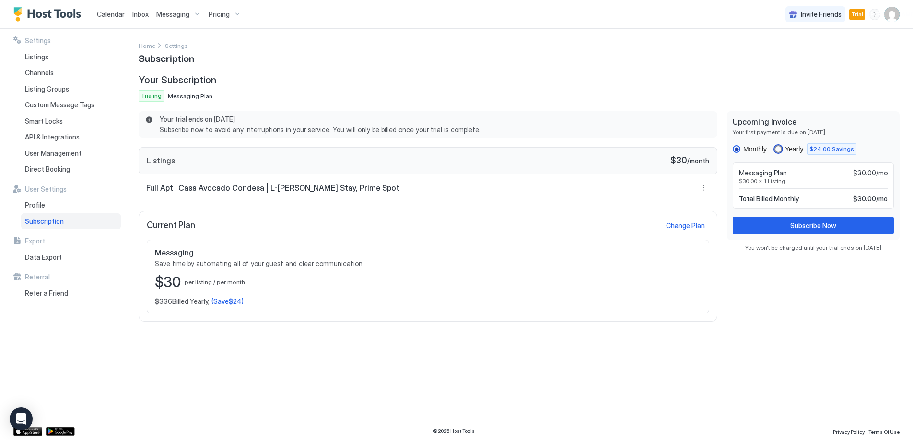
click at [780, 147] on div "yearly" at bounding box center [778, 149] width 8 height 8
click at [739, 148] on div "monthly" at bounding box center [737, 149] width 8 height 8
